Goal: Transaction & Acquisition: Download file/media

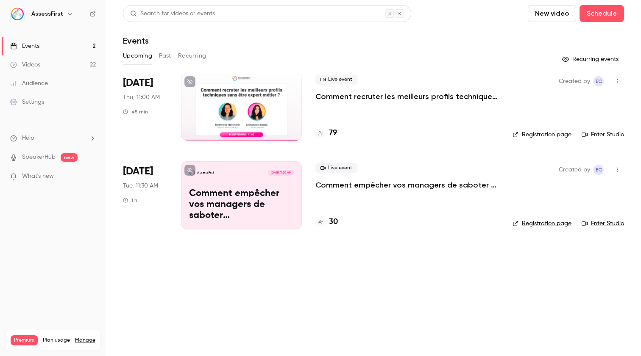
click at [168, 54] on button "Past" at bounding box center [165, 56] width 12 height 14
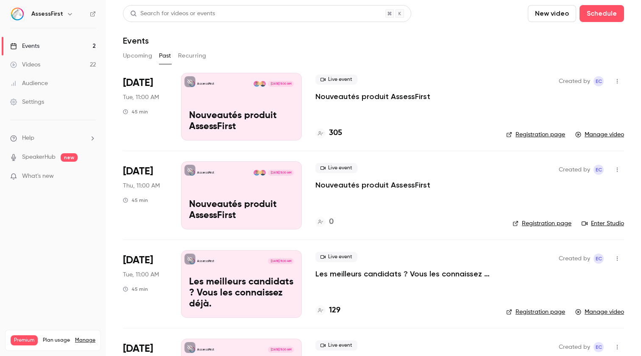
click at [356, 99] on p "Nouveautés produit AssessFirst" at bounding box center [372, 97] width 115 height 10
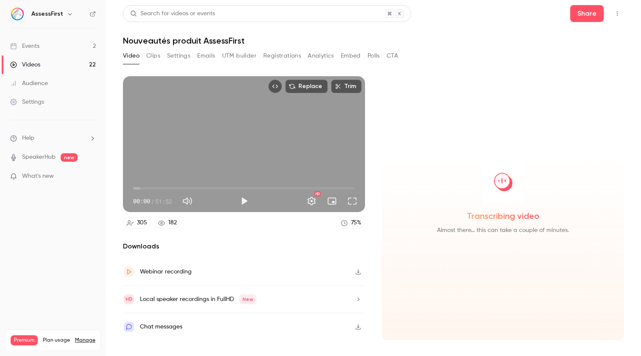
click at [283, 55] on button "Registrations" at bounding box center [282, 56] width 38 height 14
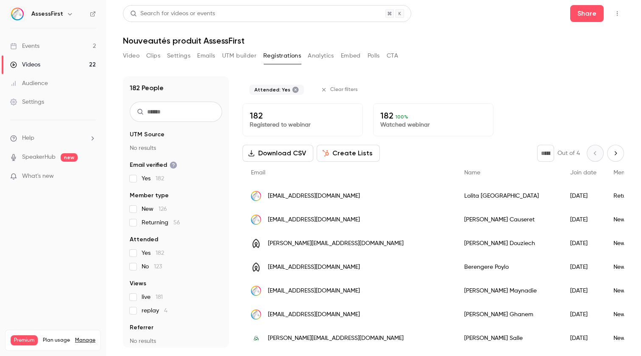
click at [262, 158] on button "Download CSV" at bounding box center [277, 153] width 71 height 17
click at [132, 54] on button "Video" at bounding box center [131, 56] width 17 height 14
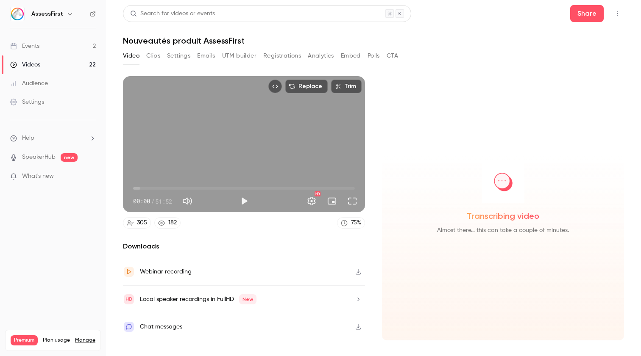
click at [360, 272] on icon "button" at bounding box center [358, 272] width 7 height 6
click at [357, 328] on icon "button" at bounding box center [358, 327] width 7 height 6
